Goal: Task Accomplishment & Management: Manage account settings

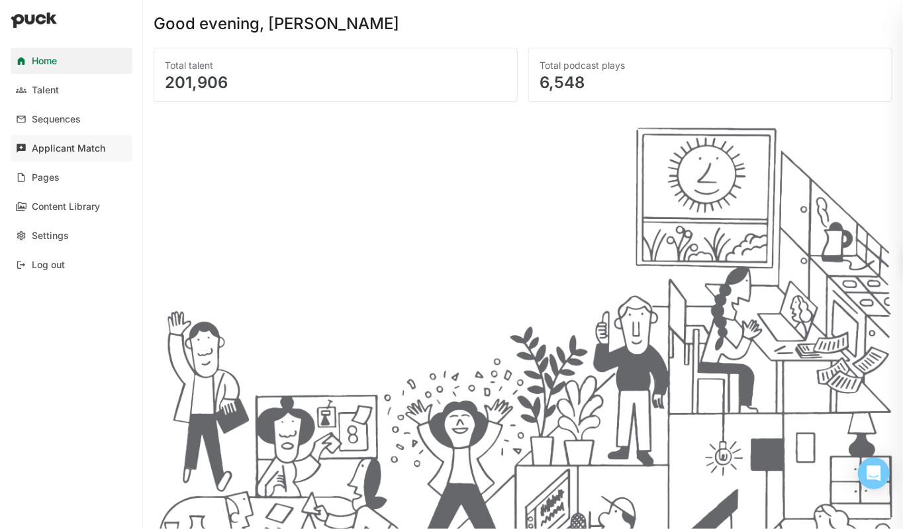
click at [64, 153] on div "Applicant Match" at bounding box center [68, 148] width 73 height 11
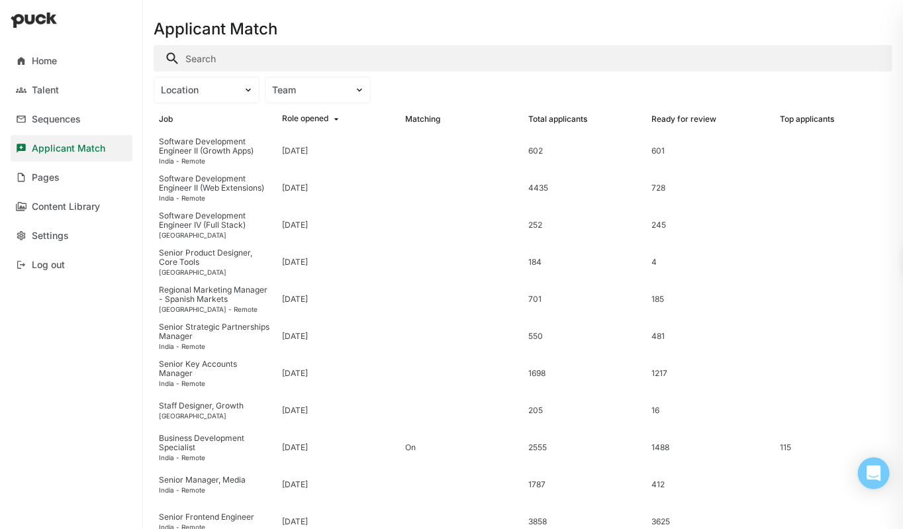
click at [266, 54] on input "Search" at bounding box center [523, 58] width 739 height 26
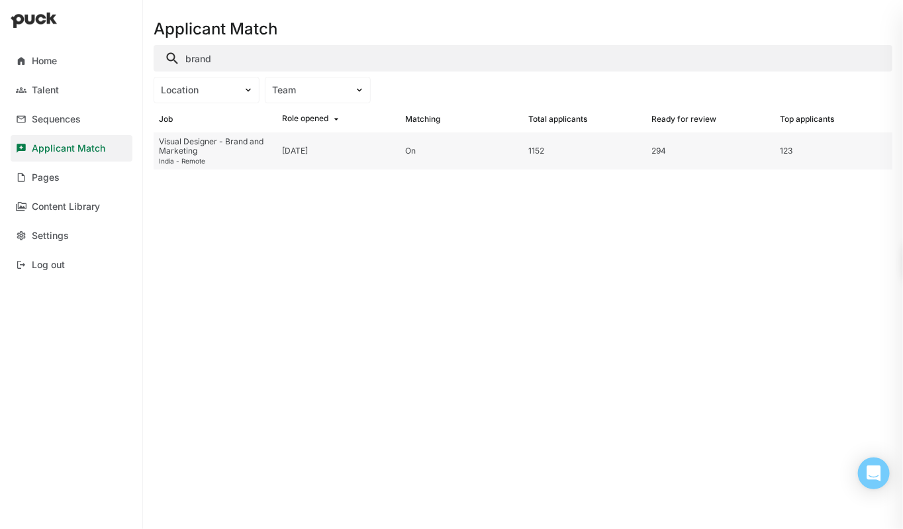
type input "brand"
click at [217, 152] on div "Visual Designer - Brand and Marketing" at bounding box center [215, 146] width 113 height 19
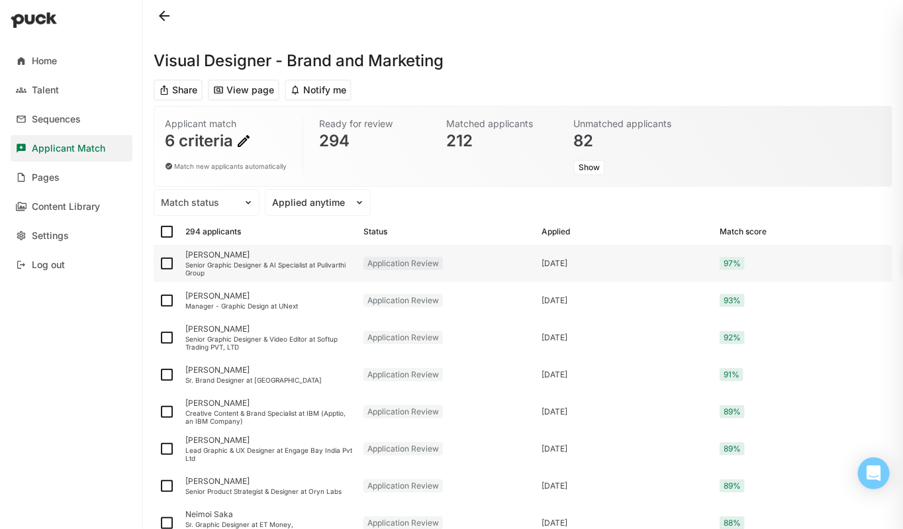
click at [244, 254] on div "[PERSON_NAME]" at bounding box center [269, 254] width 168 height 9
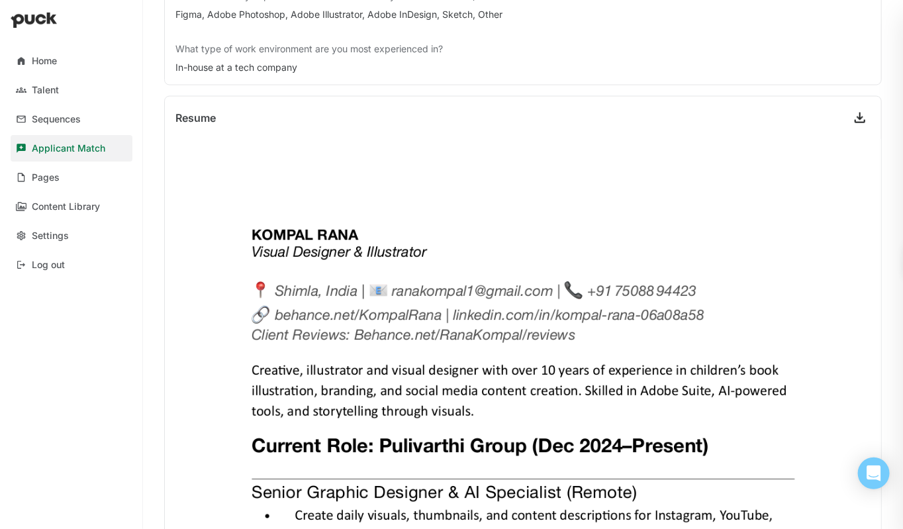
scroll to position [771, 0]
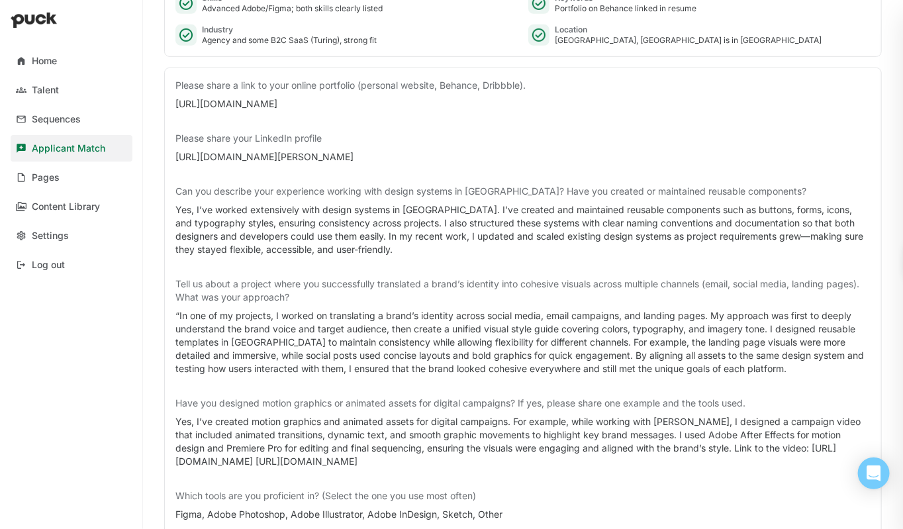
scroll to position [0, 0]
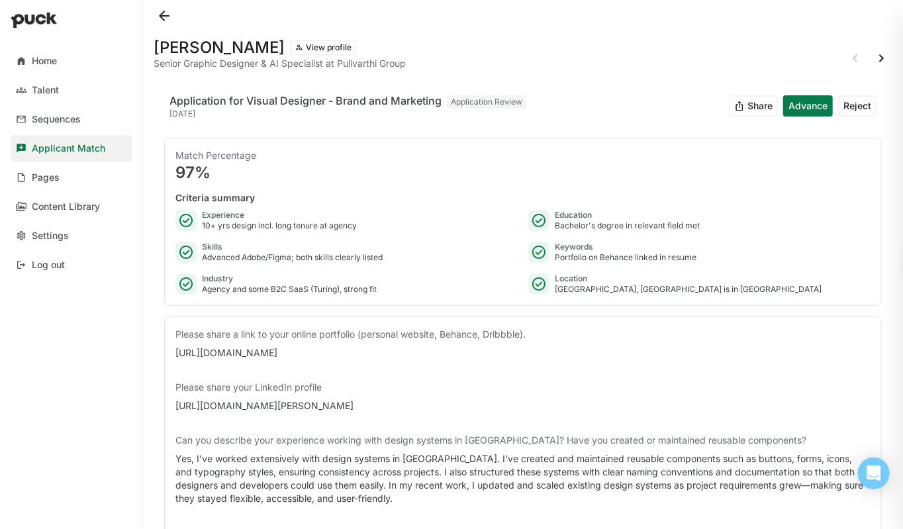
click at [818, 109] on button "Advance" at bounding box center [808, 105] width 50 height 21
click at [290, 54] on button "View profile" at bounding box center [323, 48] width 67 height 16
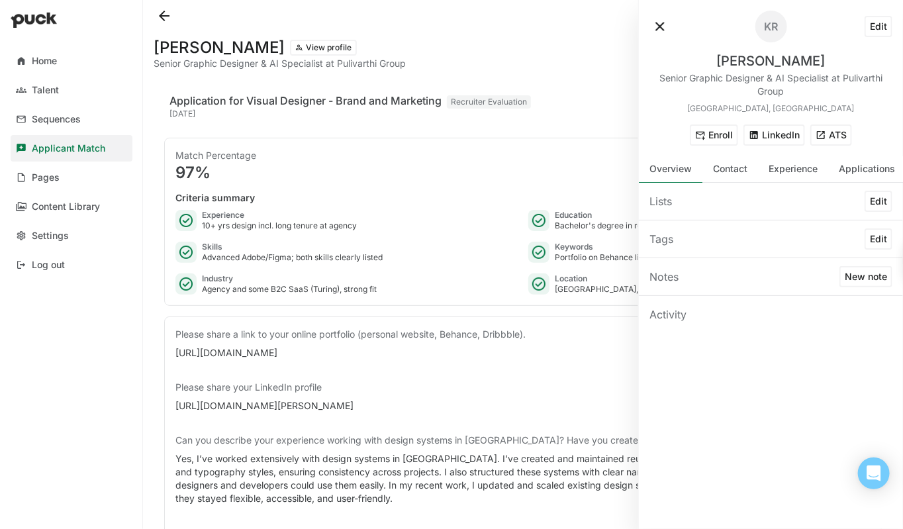
click at [822, 140] on button "ATS" at bounding box center [831, 134] width 42 height 21
click at [663, 28] on button at bounding box center [660, 26] width 21 height 21
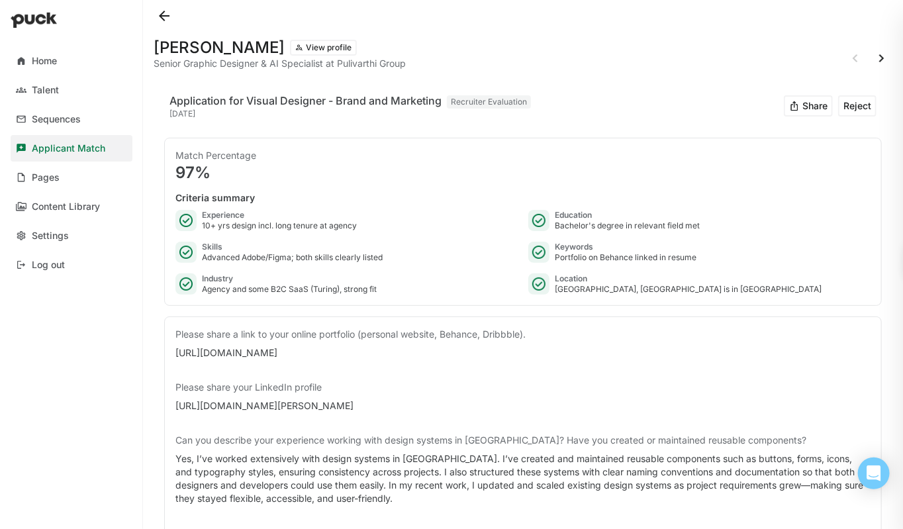
click at [322, 48] on button "View profile" at bounding box center [323, 48] width 67 height 16
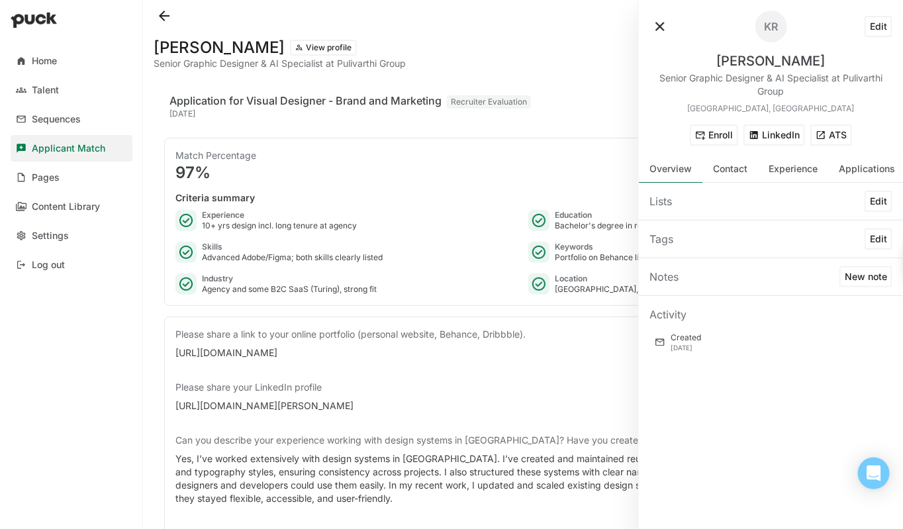
click at [825, 133] on button "ATS" at bounding box center [831, 134] width 42 height 21
click at [446, 163] on div "Match Percentage 97%" at bounding box center [522, 165] width 695 height 32
click at [669, 17] on div at bounding box center [703, 27] width 106 height 32
click at [661, 30] on button at bounding box center [660, 26] width 21 height 21
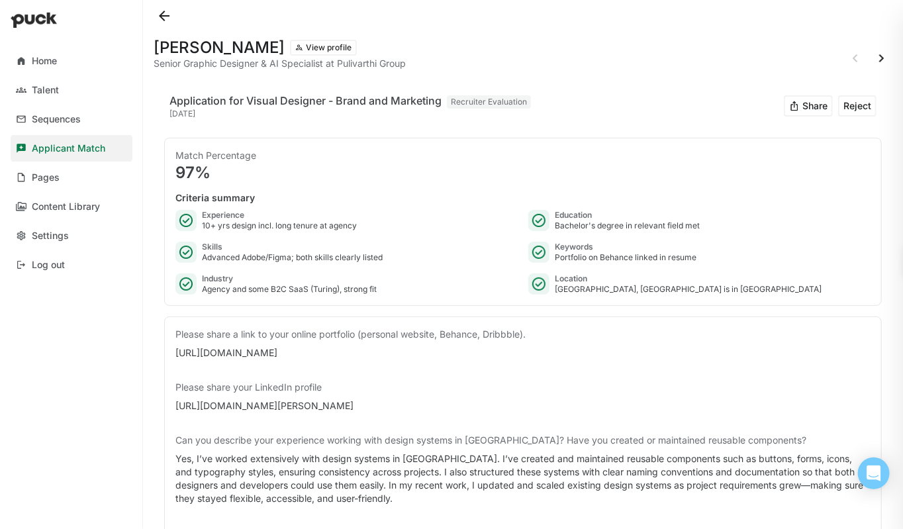
click at [883, 58] on button at bounding box center [881, 58] width 21 height 21
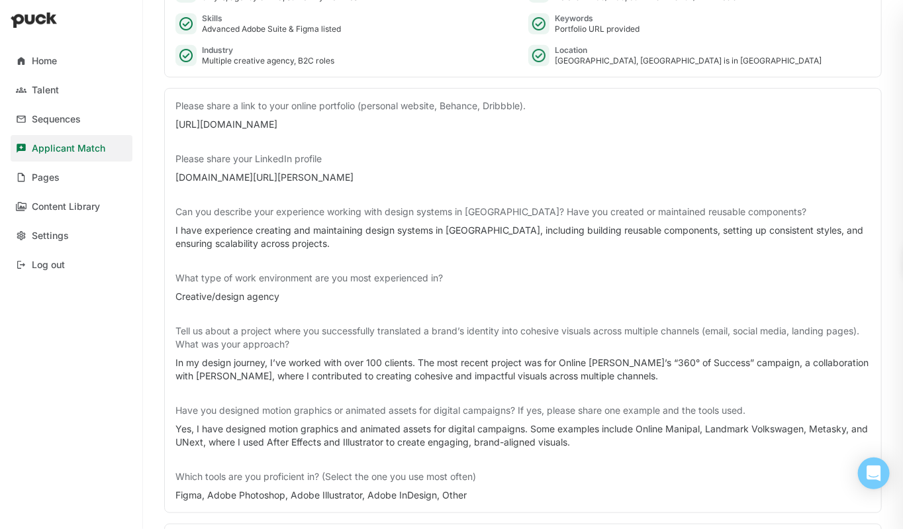
scroll to position [228, 0]
click at [260, 122] on div "[URL][DOMAIN_NAME]" at bounding box center [522, 125] width 695 height 13
copy div "[URL][DOMAIN_NAME]"
